Goal: Task Accomplishment & Management: Use online tool/utility

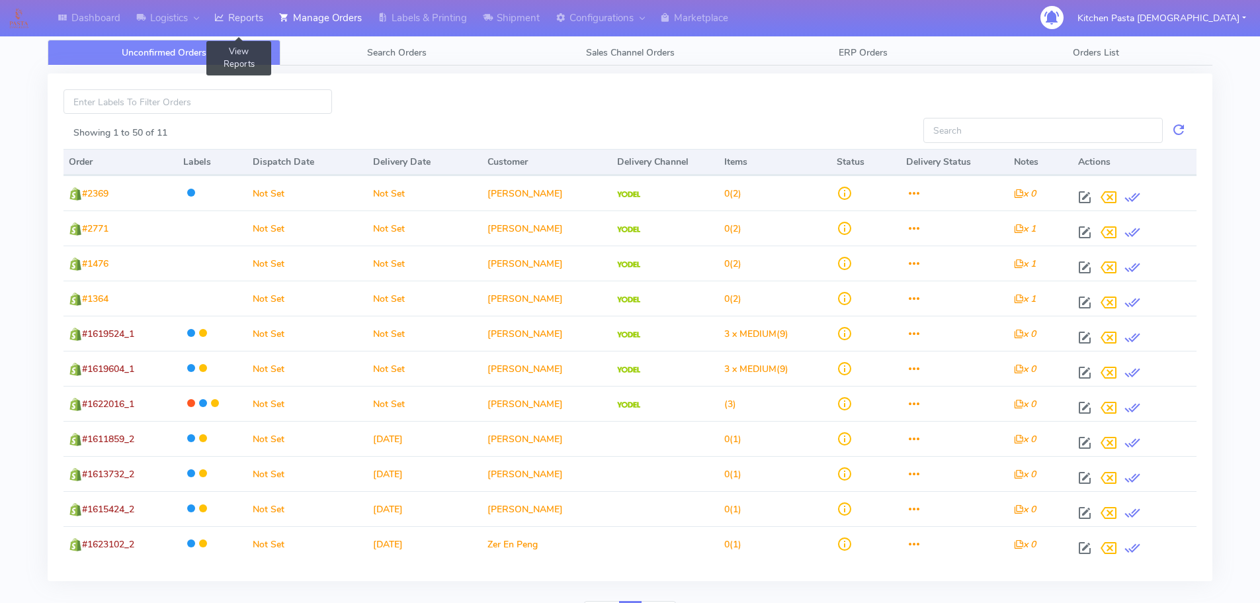
click at [266, 20] on link "Reports" at bounding box center [238, 18] width 65 height 36
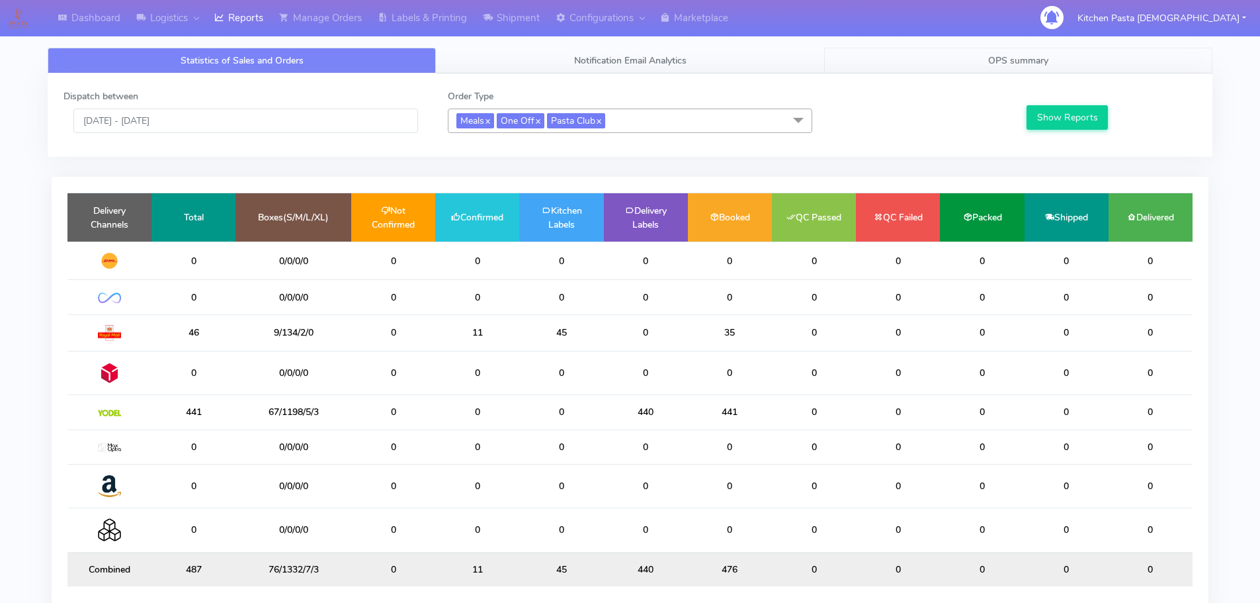
click at [1059, 64] on link "OPS summary" at bounding box center [1018, 61] width 388 height 26
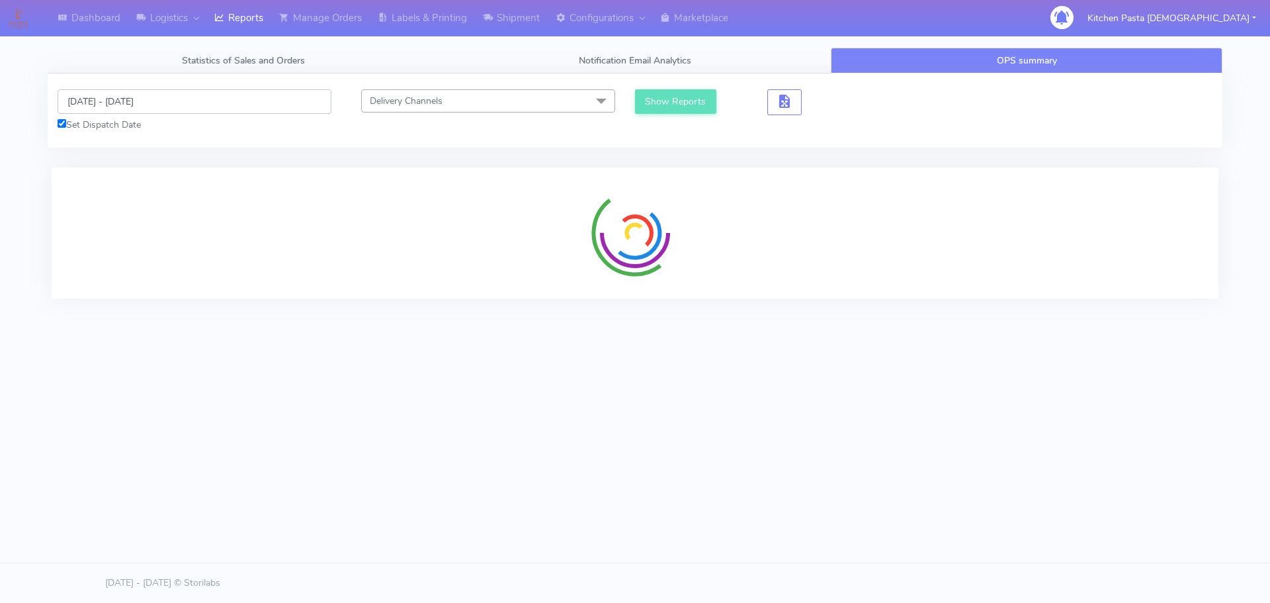
click at [204, 102] on input "[DATE] - [DATE]" at bounding box center [195, 101] width 274 height 24
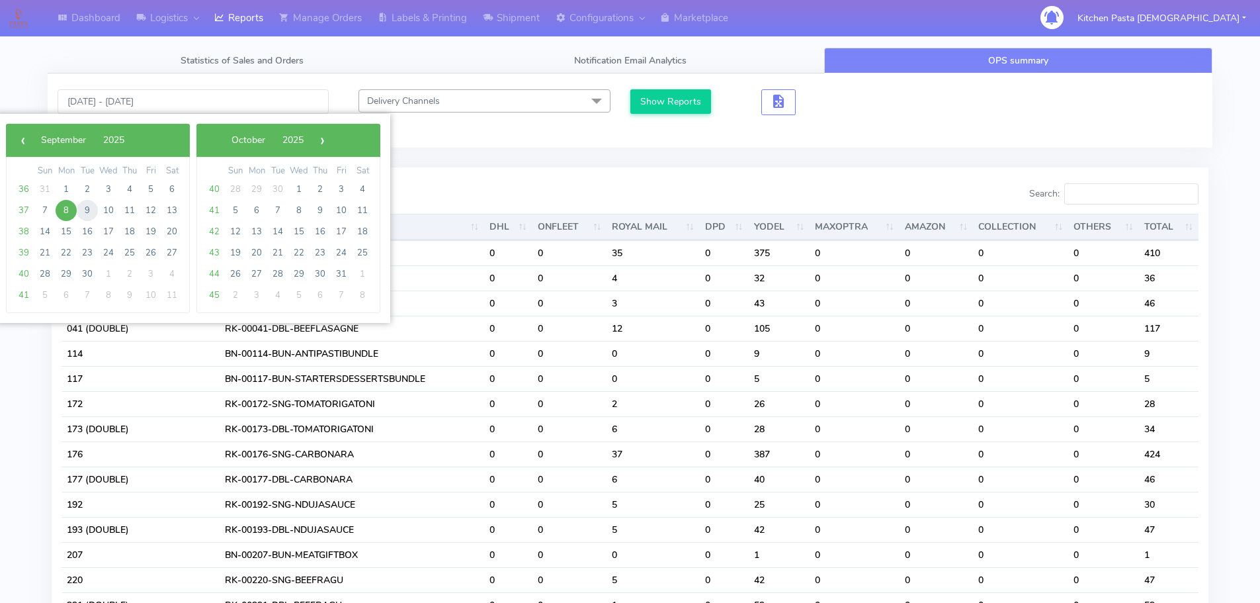
click at [87, 205] on span "9" at bounding box center [87, 210] width 21 height 21
type input "09/09/2025 - 09/09/2025"
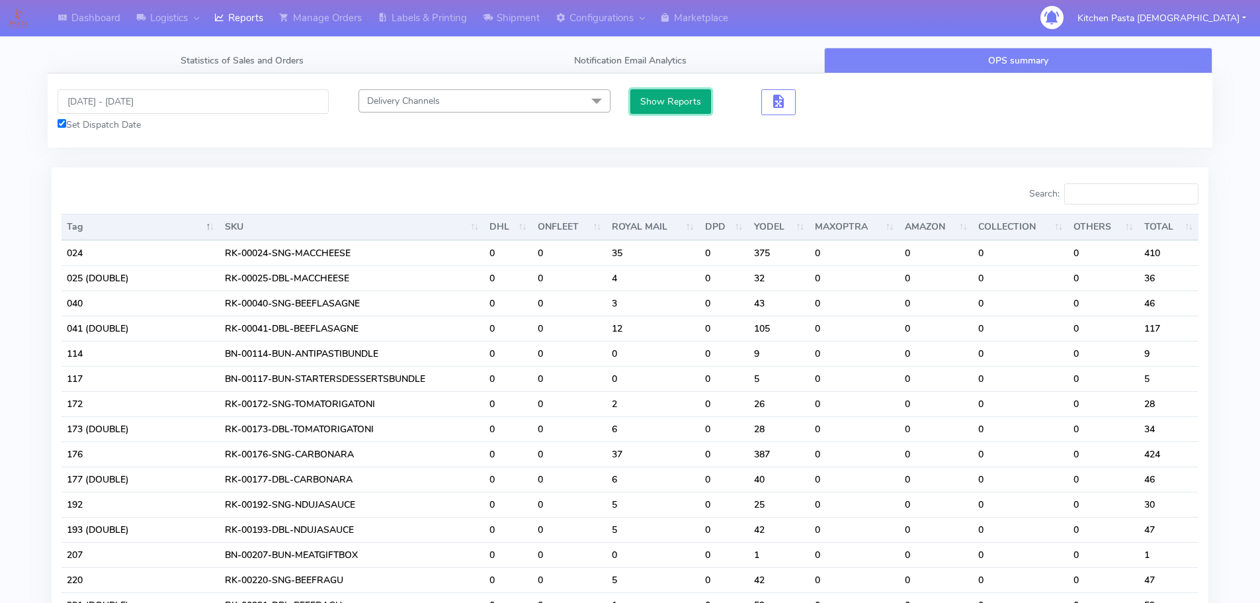
click at [659, 97] on button "Show Reports" at bounding box center [670, 101] width 81 height 24
click at [1114, 196] on input "Search:" at bounding box center [1131, 193] width 134 height 21
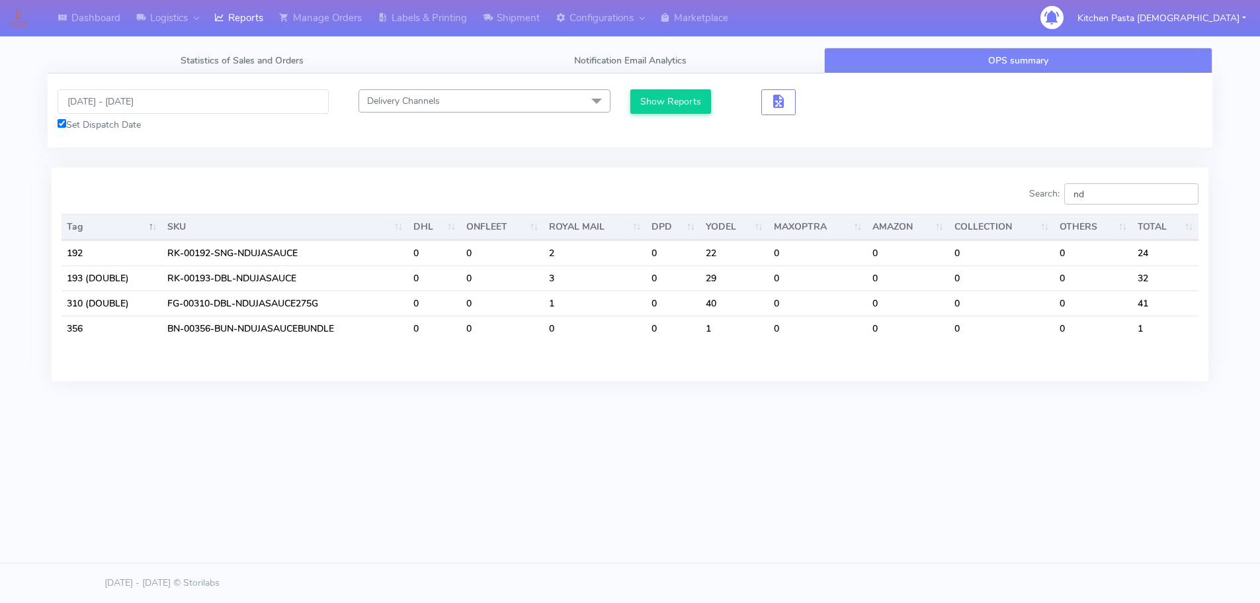
type input "n"
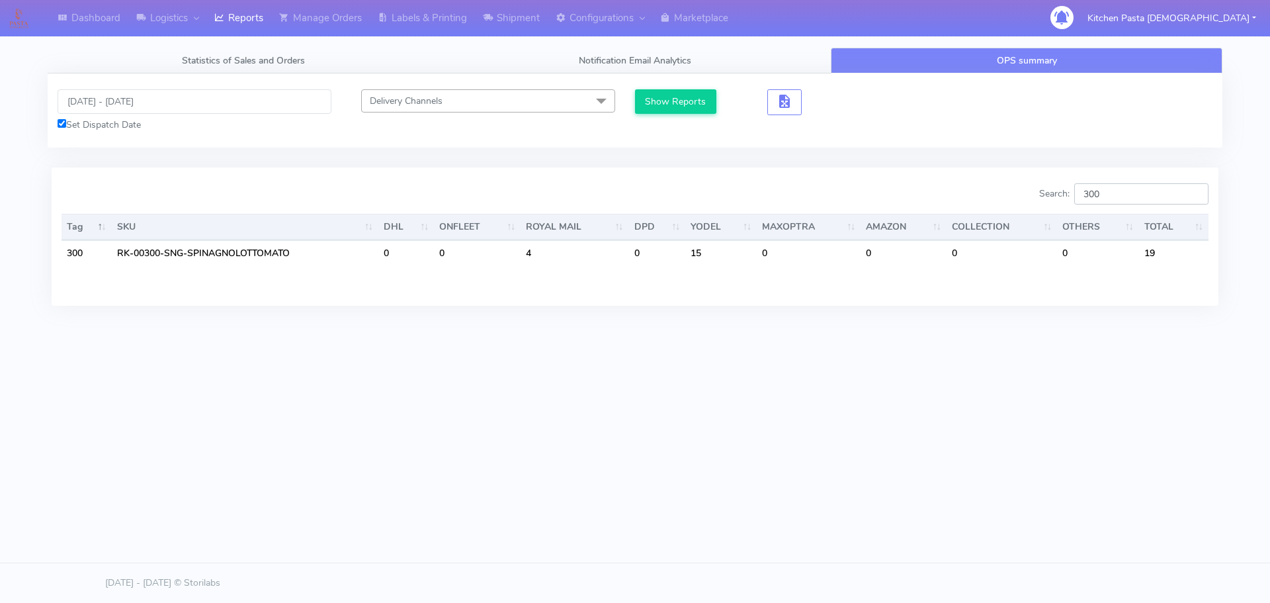
type input "300"
drag, startPoint x: 148, startPoint y: 90, endPoint x: 151, endPoint y: 105, distance: 15.4
click at [148, 90] on input "09/09/2025 - 09/09/2025" at bounding box center [195, 101] width 274 height 24
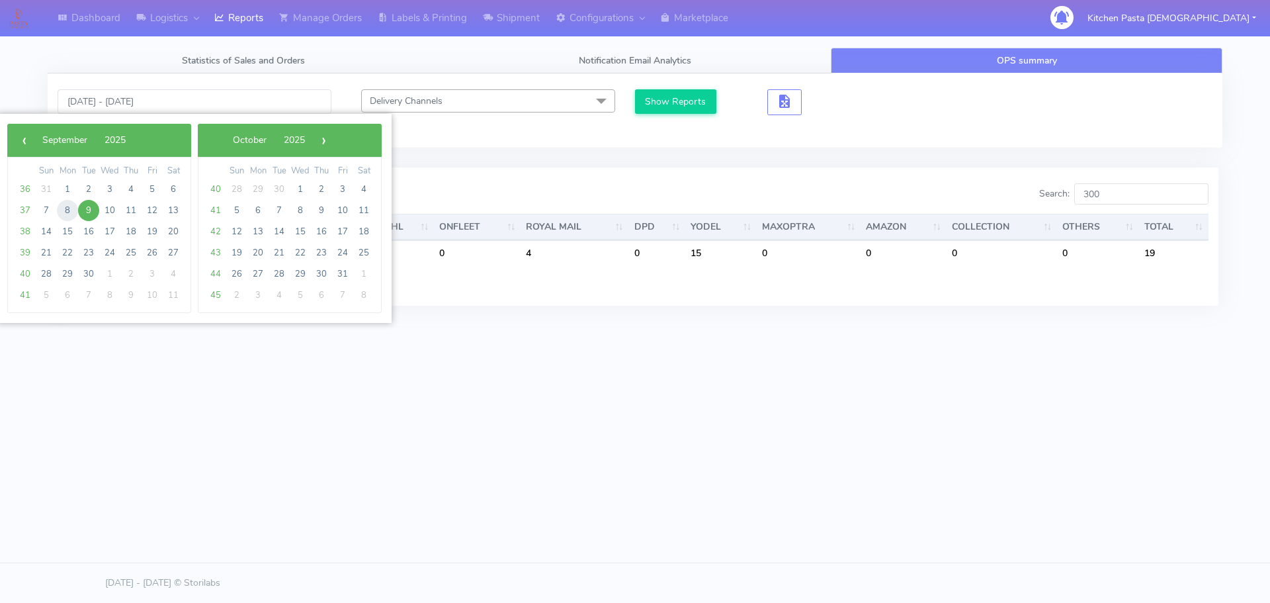
click at [72, 210] on span "8" at bounding box center [67, 210] width 21 height 21
type input "[DATE] - [DATE]"
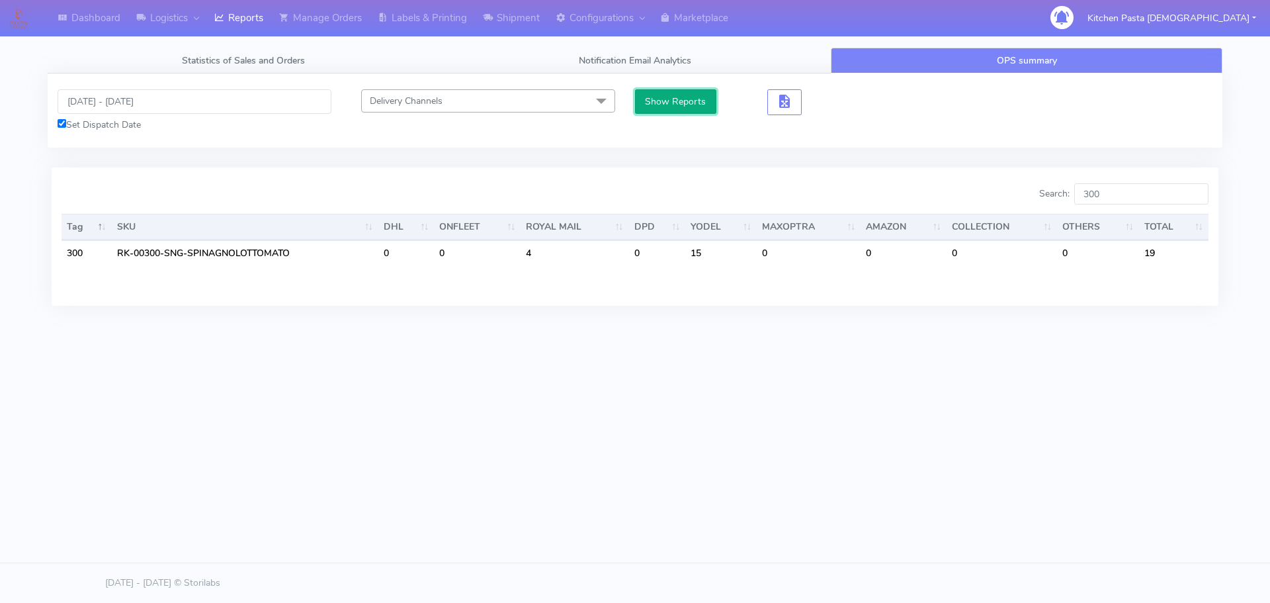
click at [646, 103] on button "Show Reports" at bounding box center [675, 101] width 81 height 24
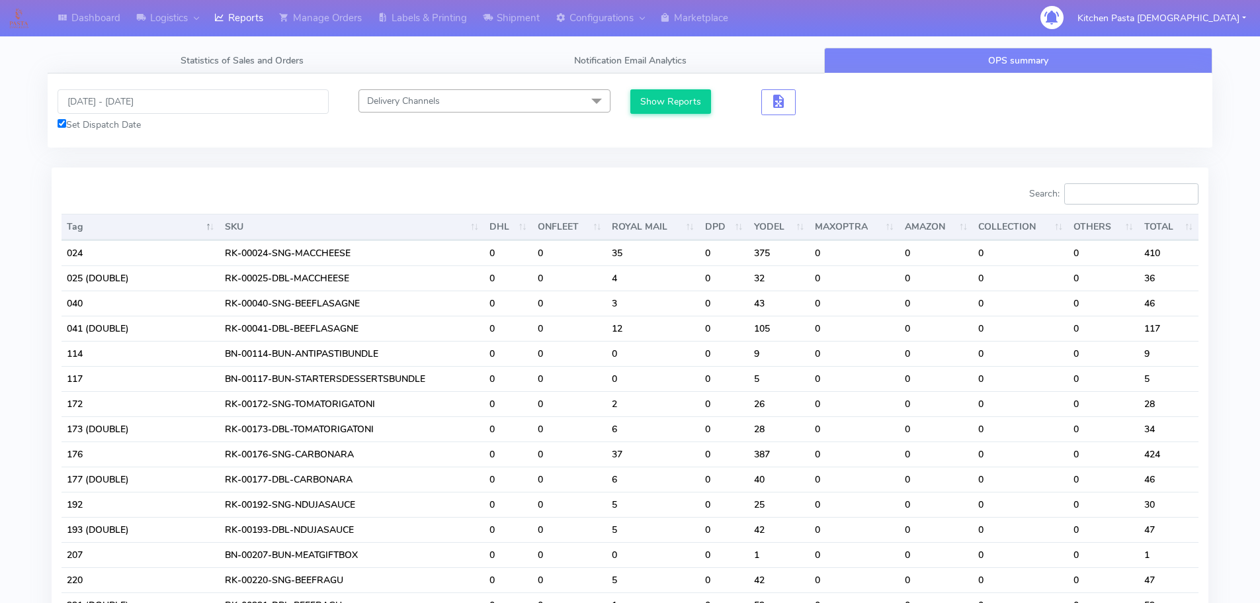
click at [1147, 193] on input "Search:" at bounding box center [1131, 193] width 134 height 21
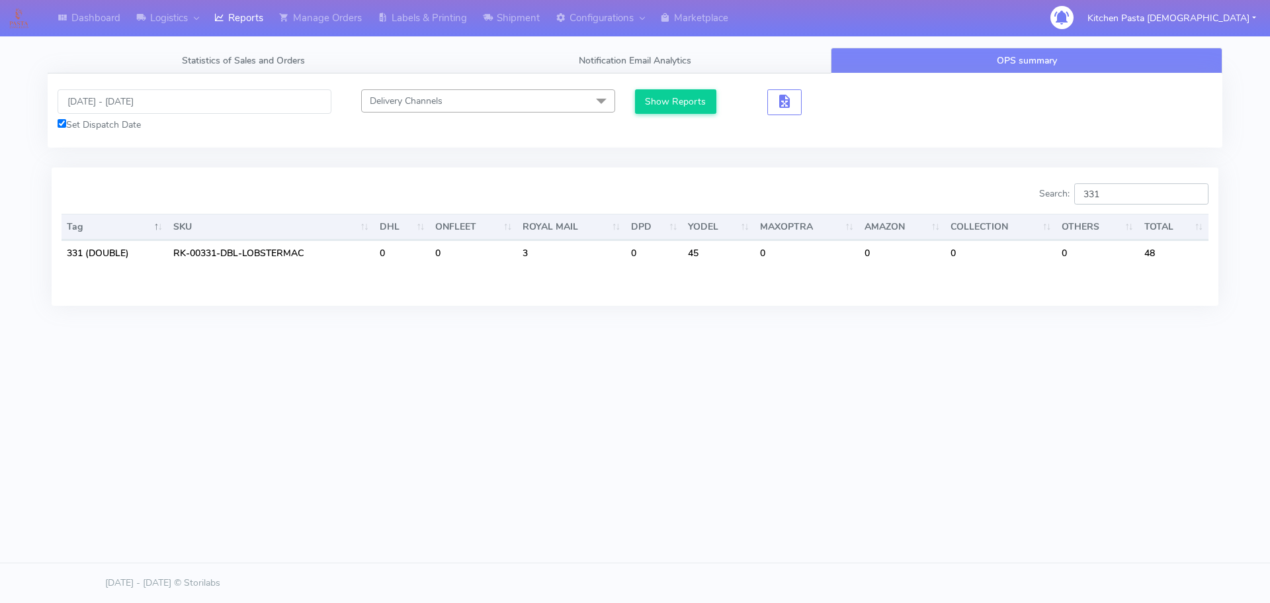
type input "331"
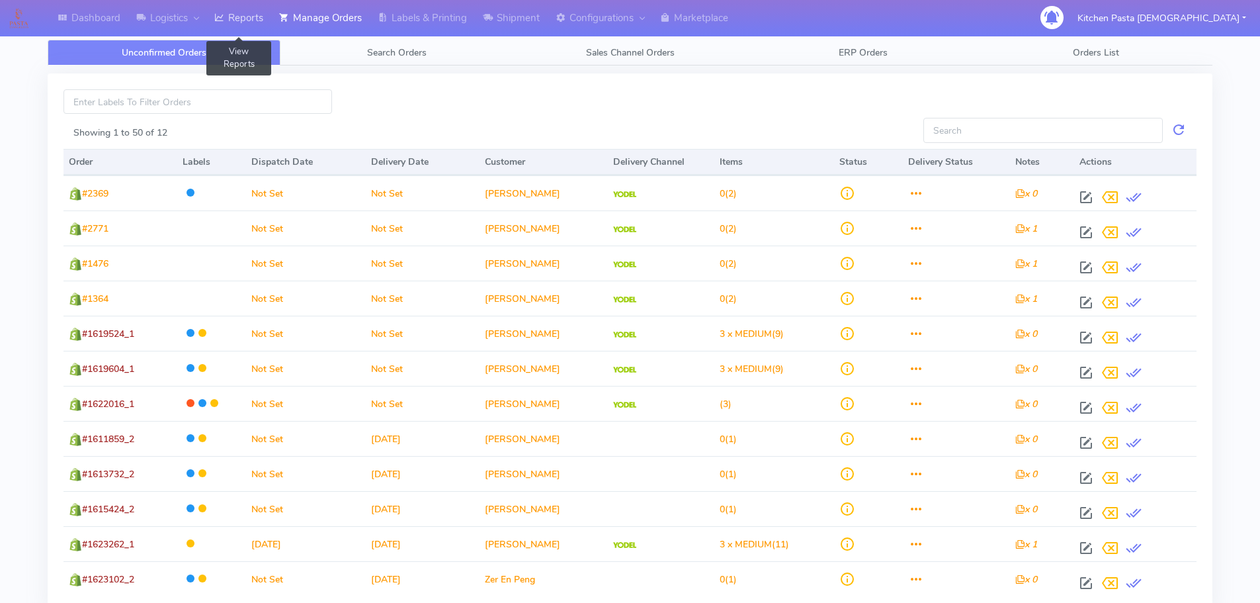
click at [249, 19] on link "Reports" at bounding box center [238, 18] width 65 height 36
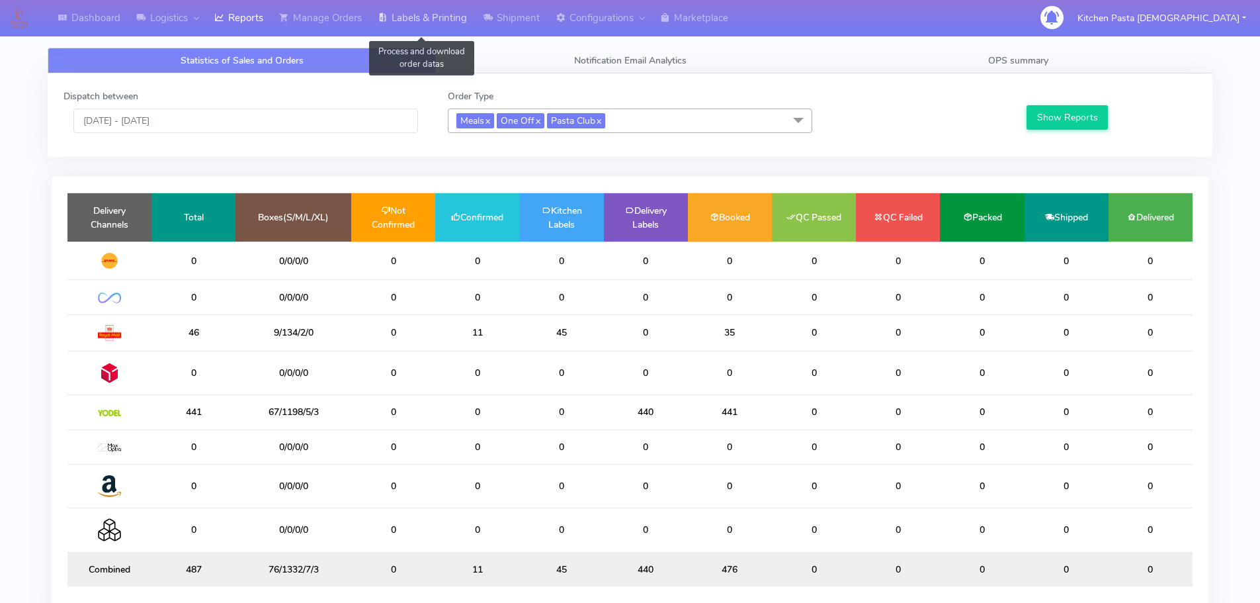
click at [402, 8] on link "Labels & Printing" at bounding box center [422, 18] width 105 height 36
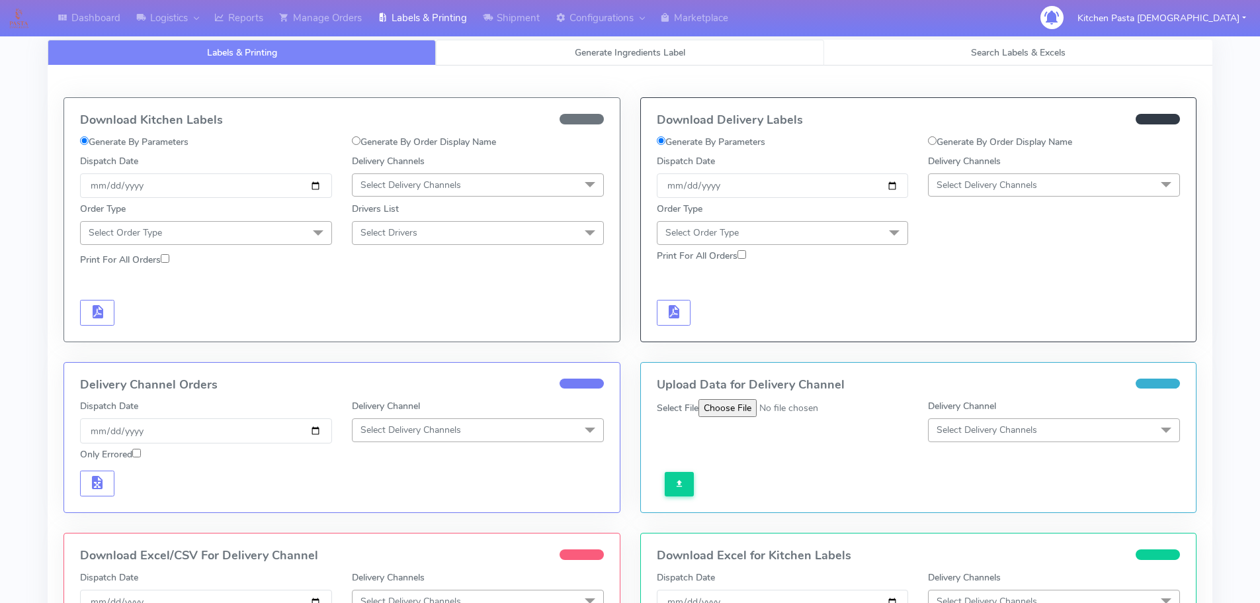
click at [516, 54] on link "Generate Ingredients Label" at bounding box center [630, 53] width 388 height 26
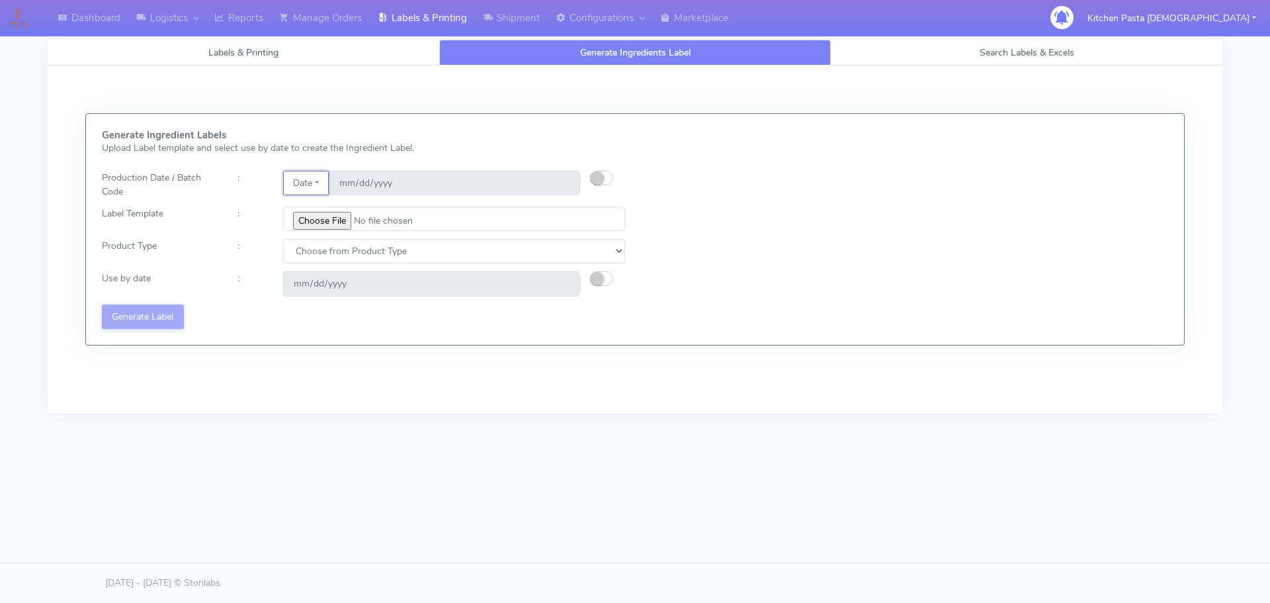
click at [317, 183] on button "Date" at bounding box center [306, 183] width 46 height 24
click at [345, 209] on link "Code" at bounding box center [336, 209] width 105 height 22
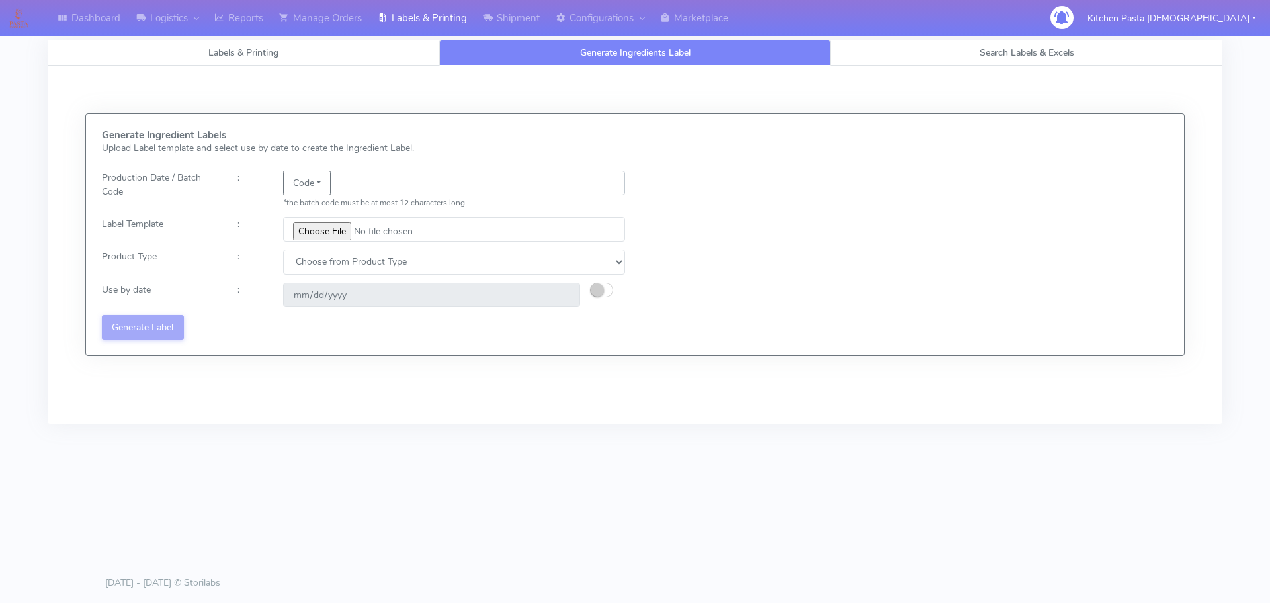
click at [367, 180] on input "text" at bounding box center [478, 183] width 294 height 24
type input "25246"
click at [308, 232] on input "file" at bounding box center [454, 229] width 342 height 24
type input "C:\fakepath\Pasta Evangelists truffle mac & cheese for 1_V2.jpg"
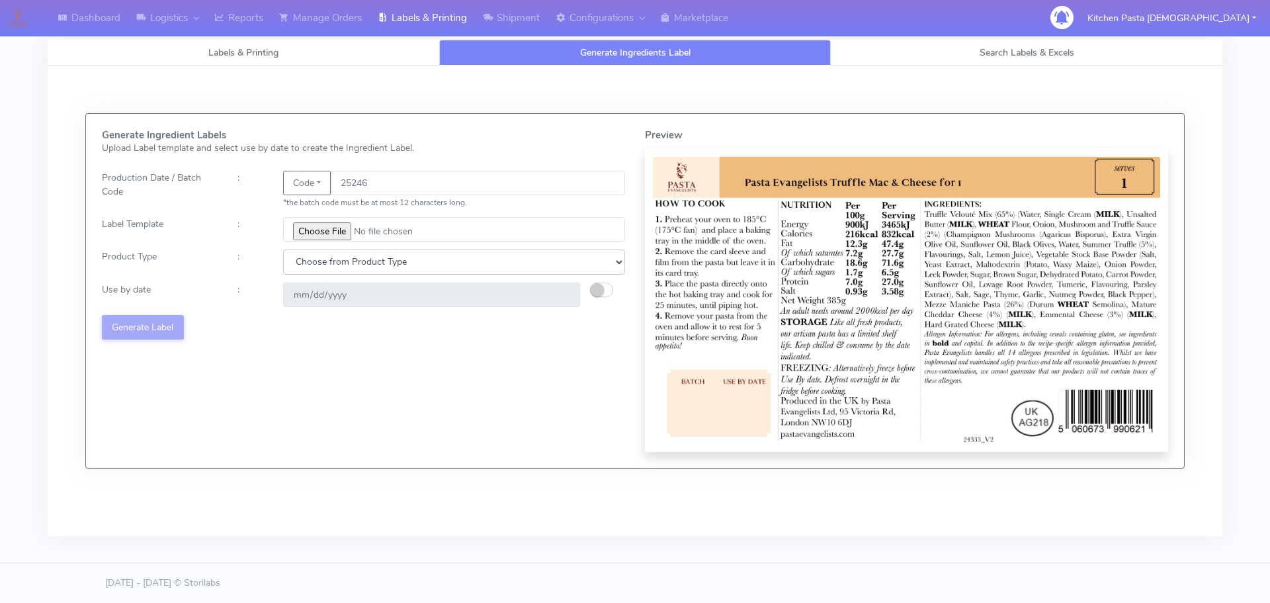
click at [330, 263] on select "Choose from Product Type ECOM ERETAIL CIRCULAR CIRC_DESERTS LASAGNE" at bounding box center [454, 261] width 342 height 24
select select "4"
click at [283, 249] on select "Choose from Product Type ECOM ERETAIL CIRCULAR CIRC_DESERTS LASAGNE" at bounding box center [454, 261] width 342 height 24
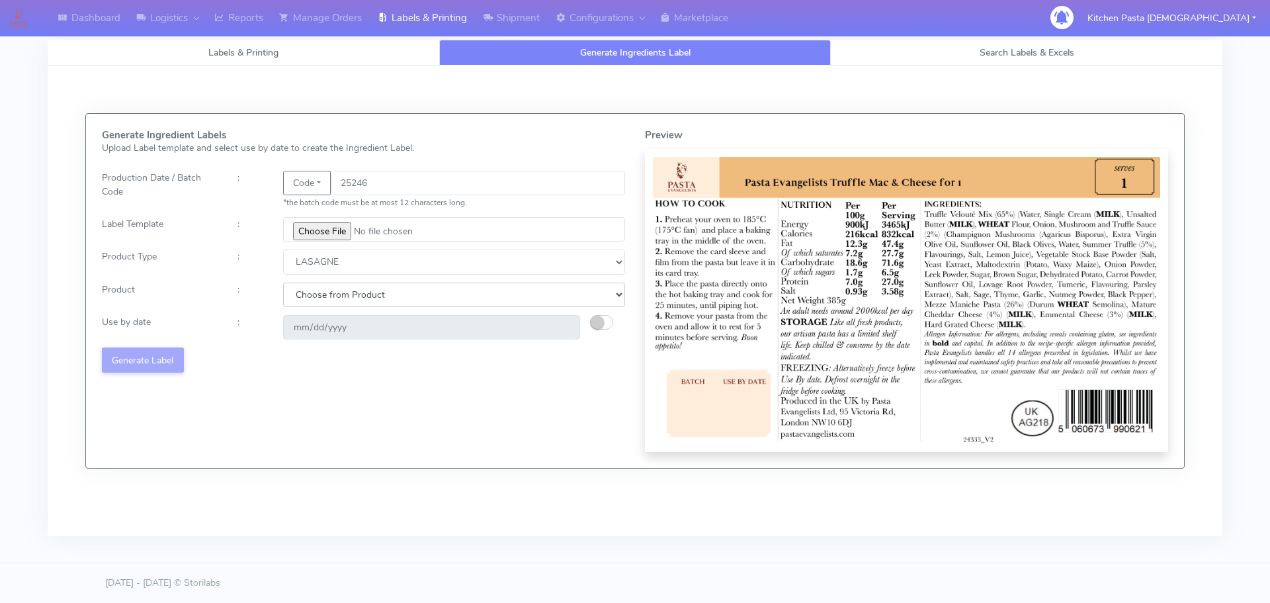
drag, startPoint x: 321, startPoint y: 289, endPoint x: 319, endPoint y: 306, distance: 16.7
click at [321, 289] on select "Choose from Product LASAGNE" at bounding box center [454, 294] width 342 height 24
click at [313, 329] on input "date" at bounding box center [431, 327] width 297 height 24
drag, startPoint x: 334, startPoint y: 289, endPoint x: 332, endPoint y: 306, distance: 16.7
click at [334, 289] on select "Choose from Product LASAGNE" at bounding box center [454, 294] width 342 height 24
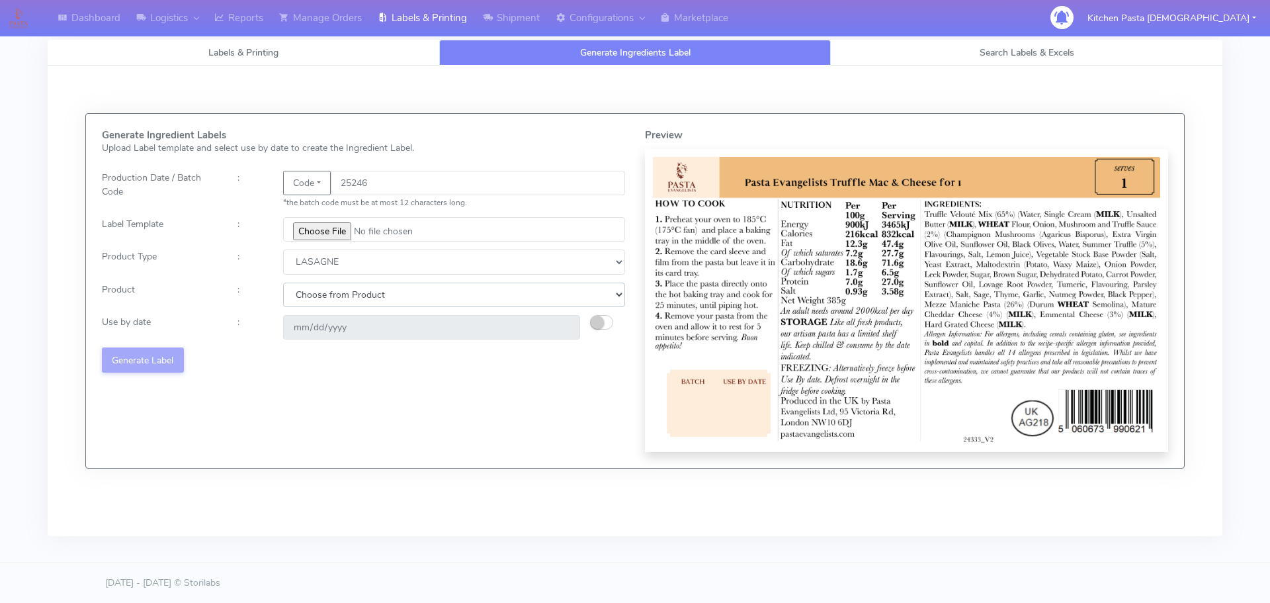
select select "0"
click at [283, 282] on select "Choose from Product LASAGNE" at bounding box center [454, 294] width 342 height 24
click at [601, 321] on small "button" at bounding box center [597, 322] width 13 height 13
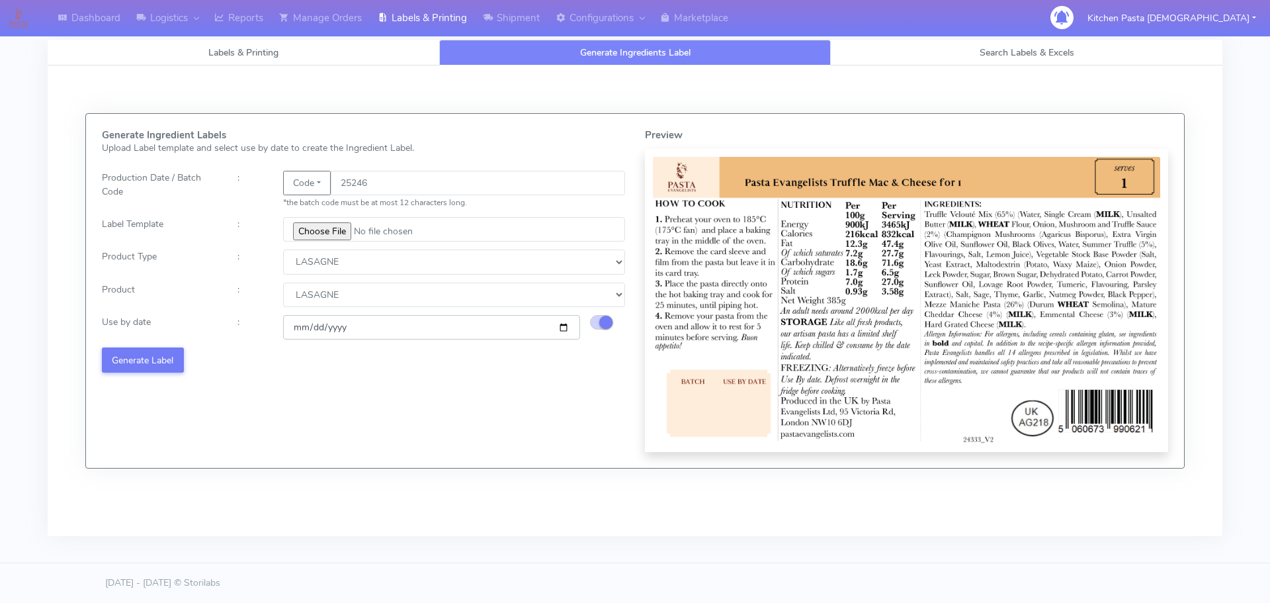
click at [565, 329] on input "[DATE]" at bounding box center [431, 327] width 297 height 24
type input "[DATE]"
click at [165, 363] on button "Generate Label" at bounding box center [143, 359] width 82 height 24
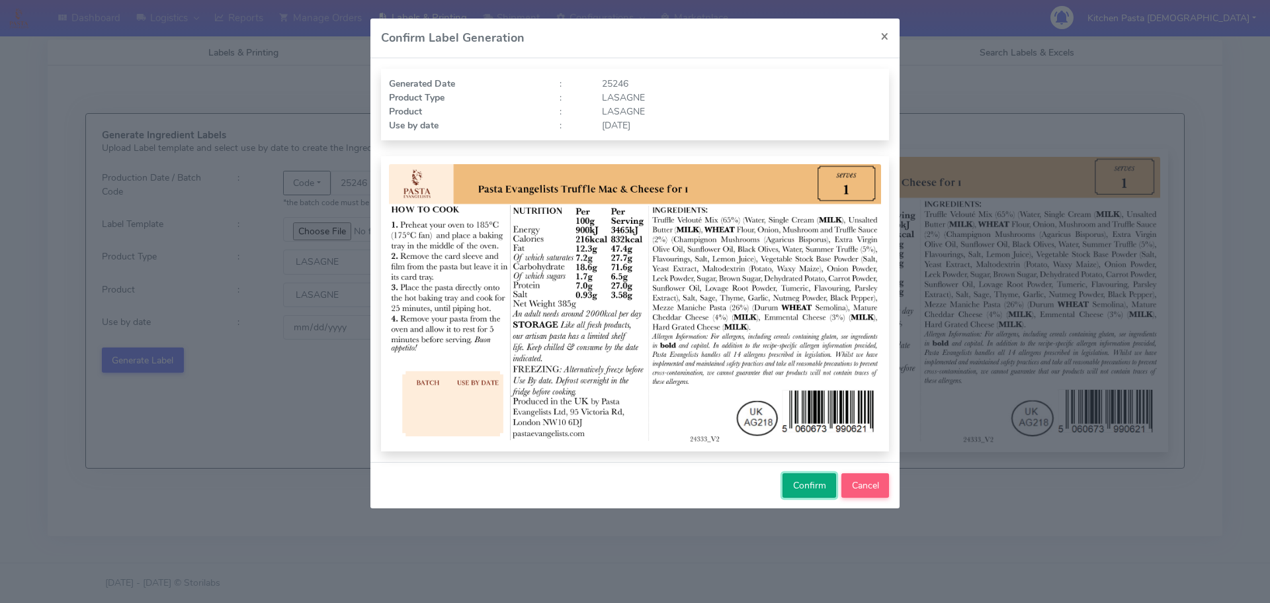
click at [791, 476] on button "Confirm" at bounding box center [810, 485] width 54 height 24
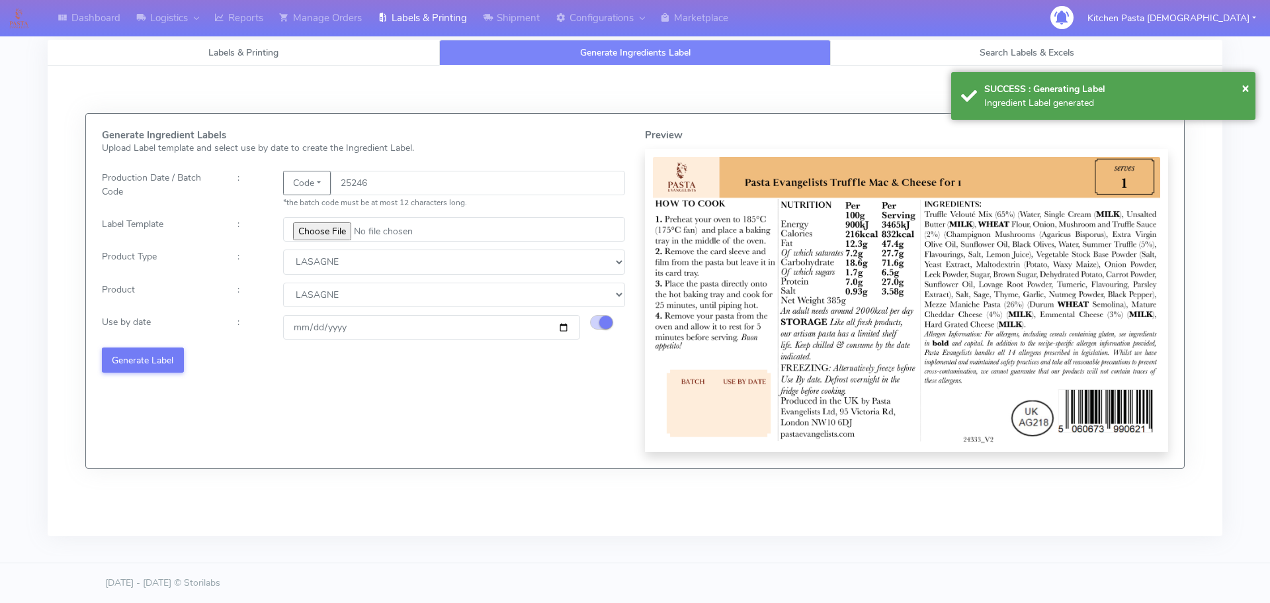
select select
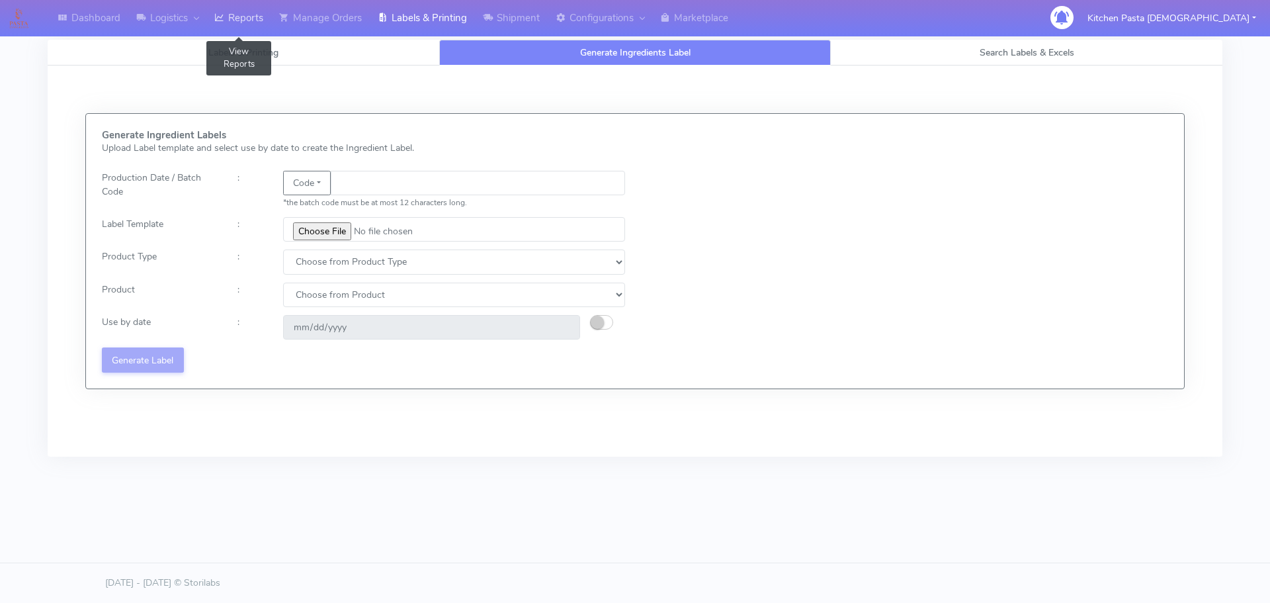
click at [263, 18] on link "Reports" at bounding box center [238, 18] width 65 height 36
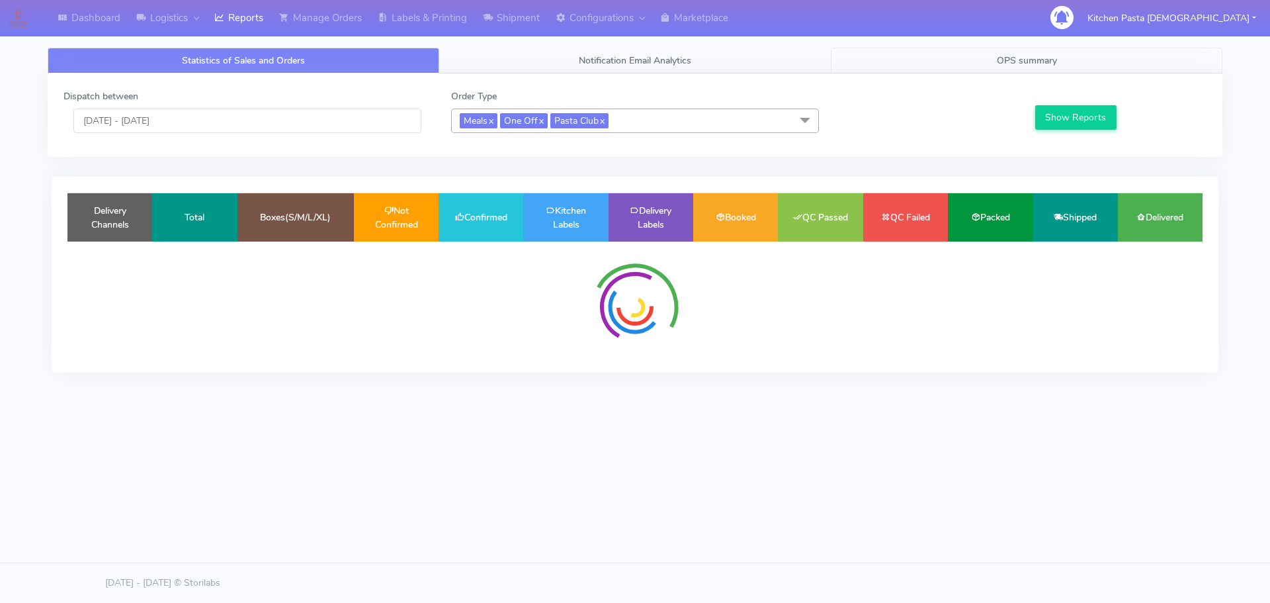
click at [965, 65] on link "OPS summary" at bounding box center [1027, 61] width 392 height 26
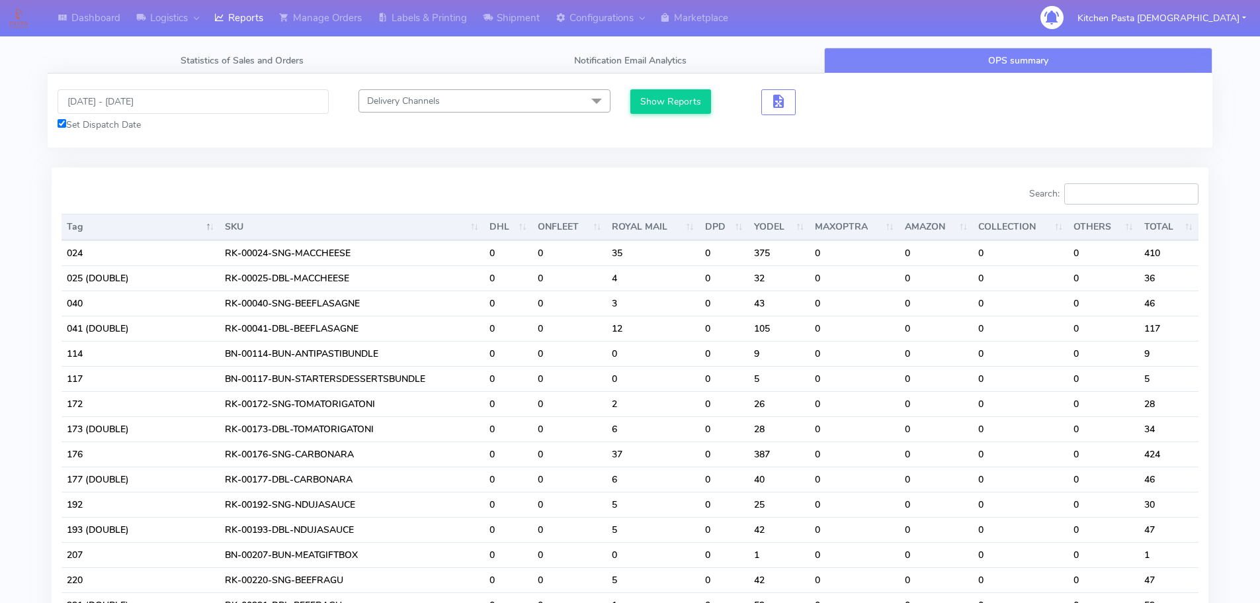
click at [1133, 187] on input "Search:" at bounding box center [1131, 193] width 134 height 21
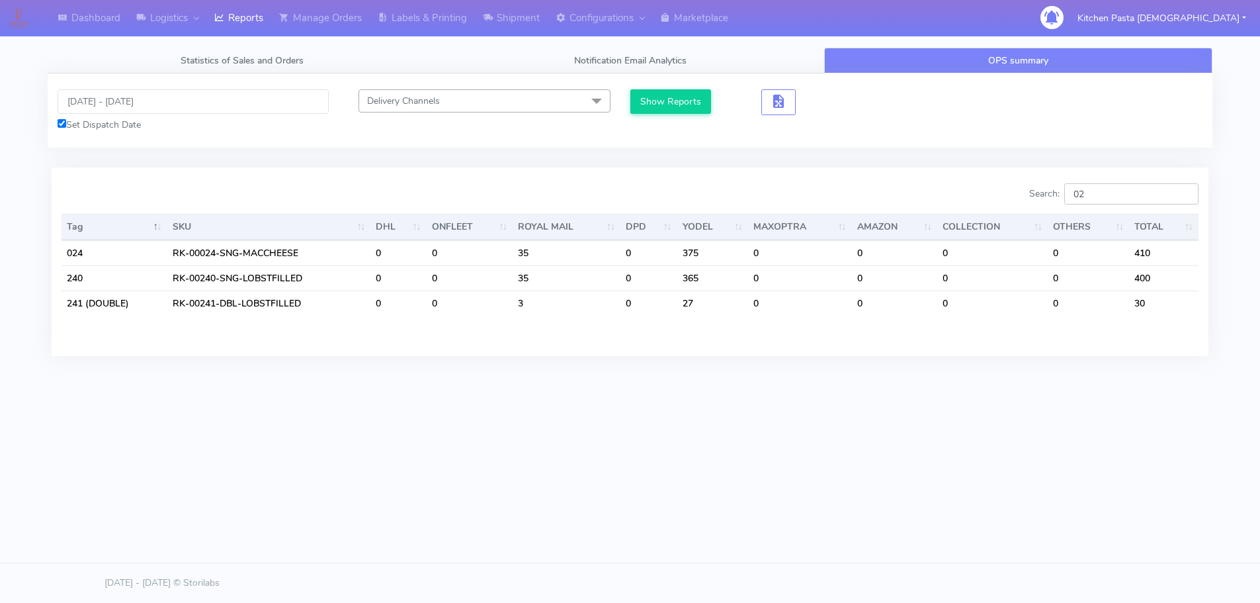
type input "0"
drag, startPoint x: 1134, startPoint y: 198, endPoint x: 1039, endPoint y: 196, distance: 95.3
click at [1039, 196] on div "Search: lobs" at bounding box center [927, 196] width 564 height 26
type input "mac"
click at [1108, 143] on div "[DATE] - [DATE] Set Dispatch Date Delivery Channels Select All DHL OnFleet Roya…" at bounding box center [635, 110] width 1175 height 74
